Goal: Find specific page/section: Find specific page/section

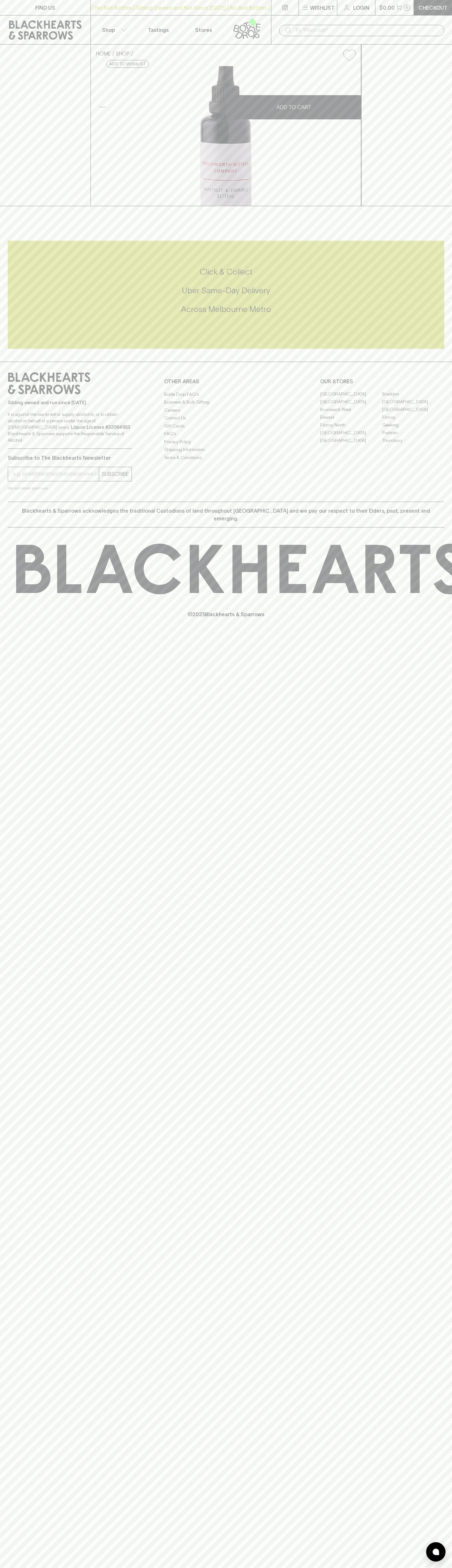
click at [277, 30] on div "​" at bounding box center [361, 30] width 181 height 29
click at [420, 1376] on div "FIND US | No Bad Bottles | Sibling Owned and Run Since [DATE] | No Bad Bottles …" at bounding box center [226, 784] width 452 height 1568
click at [29, 1567] on html "FIND US | No Bad Bottles | Sibling Owned and Run Since 2006 | No Bad Bottles | …" at bounding box center [226, 784] width 452 height 1568
click at [12, 149] on div "HOME SHOP Beechworth Bitters Grapefruit and Chamomile Bitters $26.00 Add to wis…" at bounding box center [226, 125] width 452 height 162
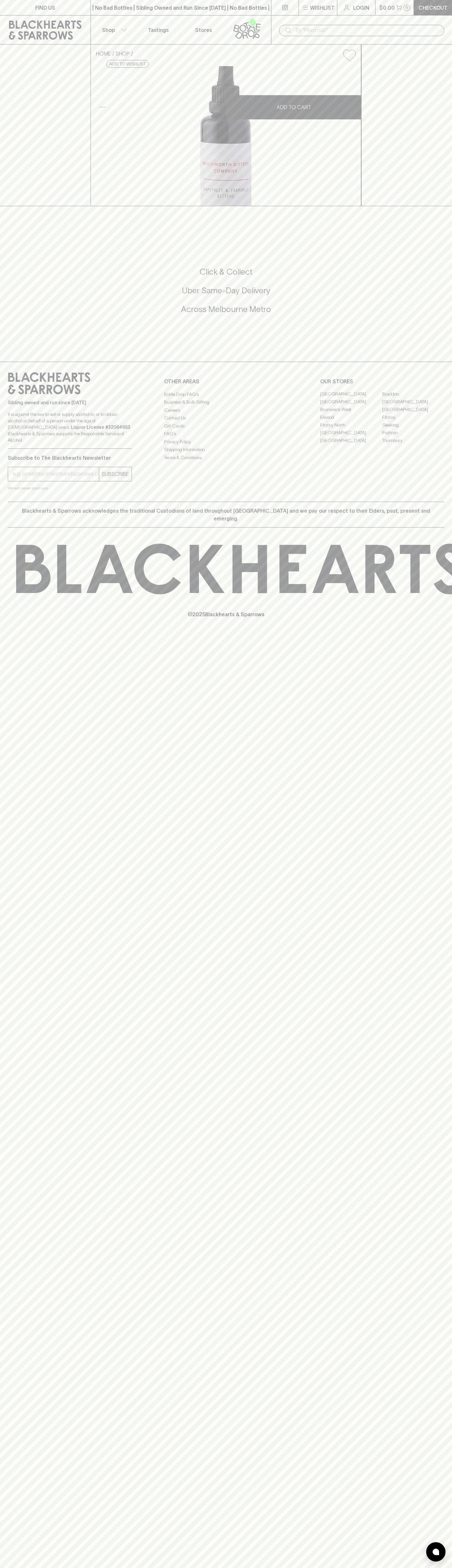
click at [413, 421] on link "Fitzroy" at bounding box center [413, 418] width 62 height 8
